Goal: Information Seeking & Learning: Learn about a topic

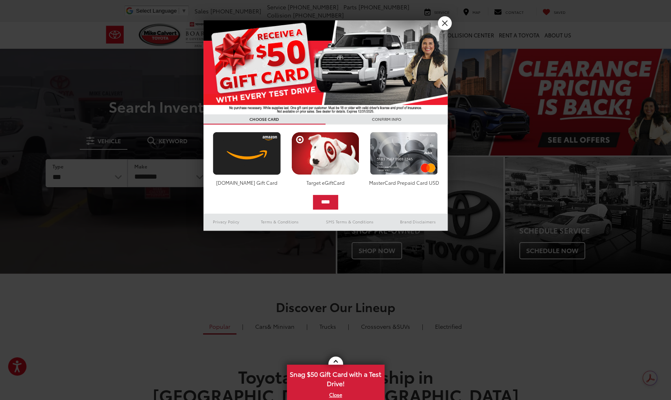
click at [446, 27] on link "X" at bounding box center [445, 23] width 14 height 14
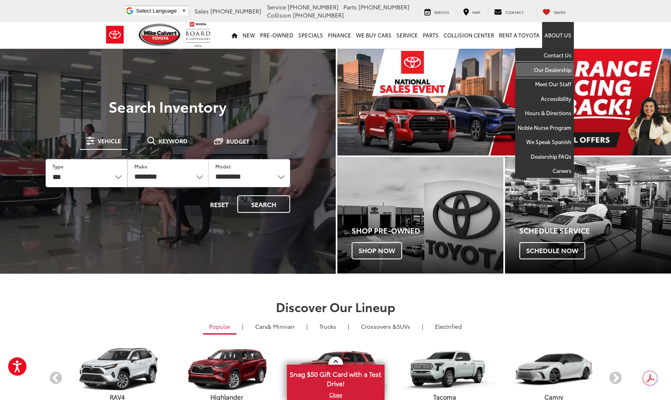
click at [555, 72] on link "Our Dealership" at bounding box center [544, 70] width 59 height 15
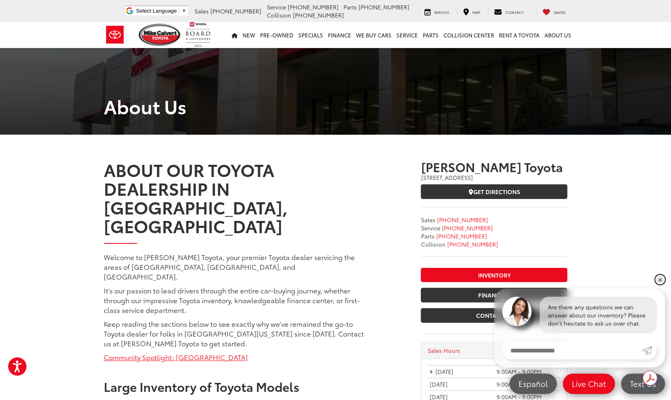
click at [658, 283] on link "✕" at bounding box center [660, 280] width 10 height 10
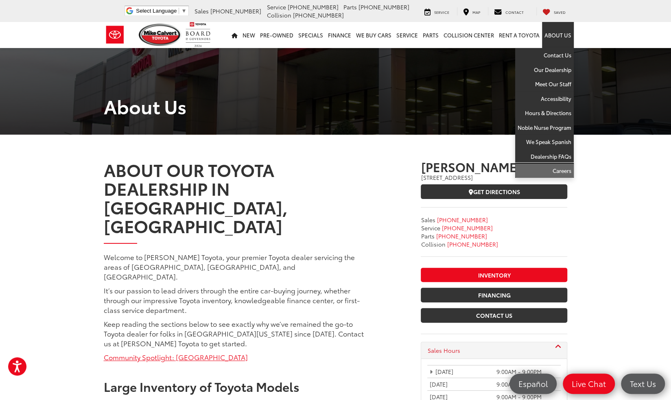
click at [562, 171] on link "Careers" at bounding box center [544, 171] width 59 height 14
